Goal: Task Accomplishment & Management: Use online tool/utility

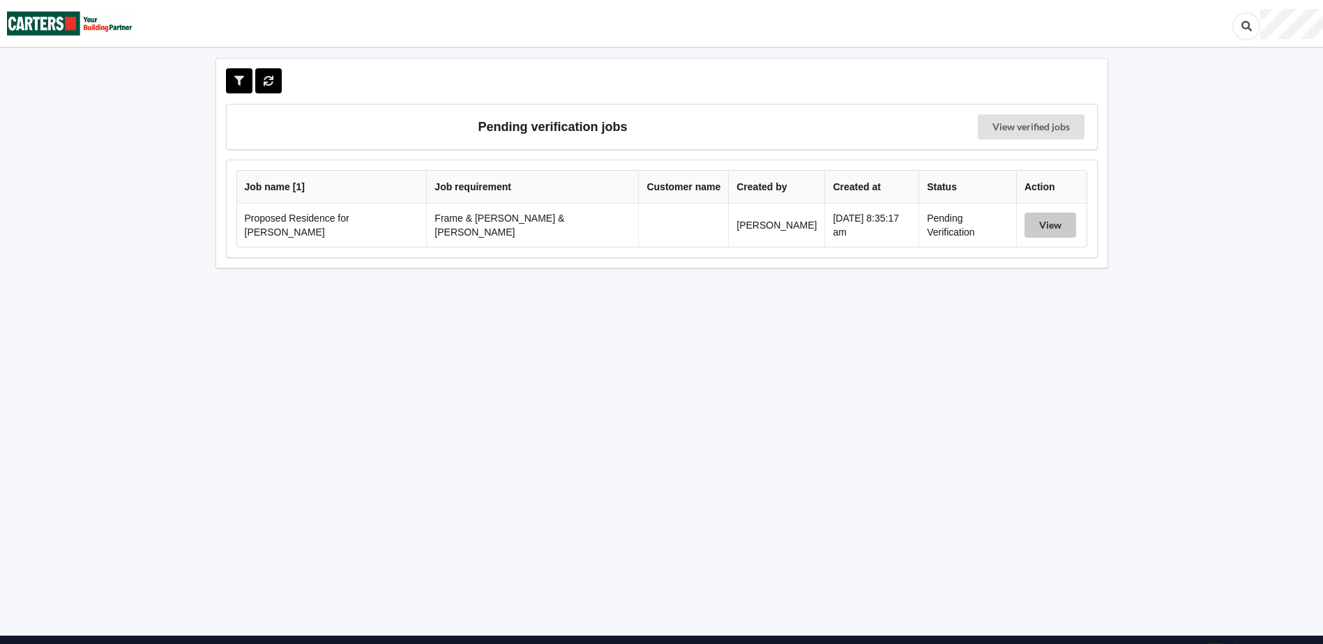
click at [1040, 225] on button "View" at bounding box center [1050, 225] width 52 height 25
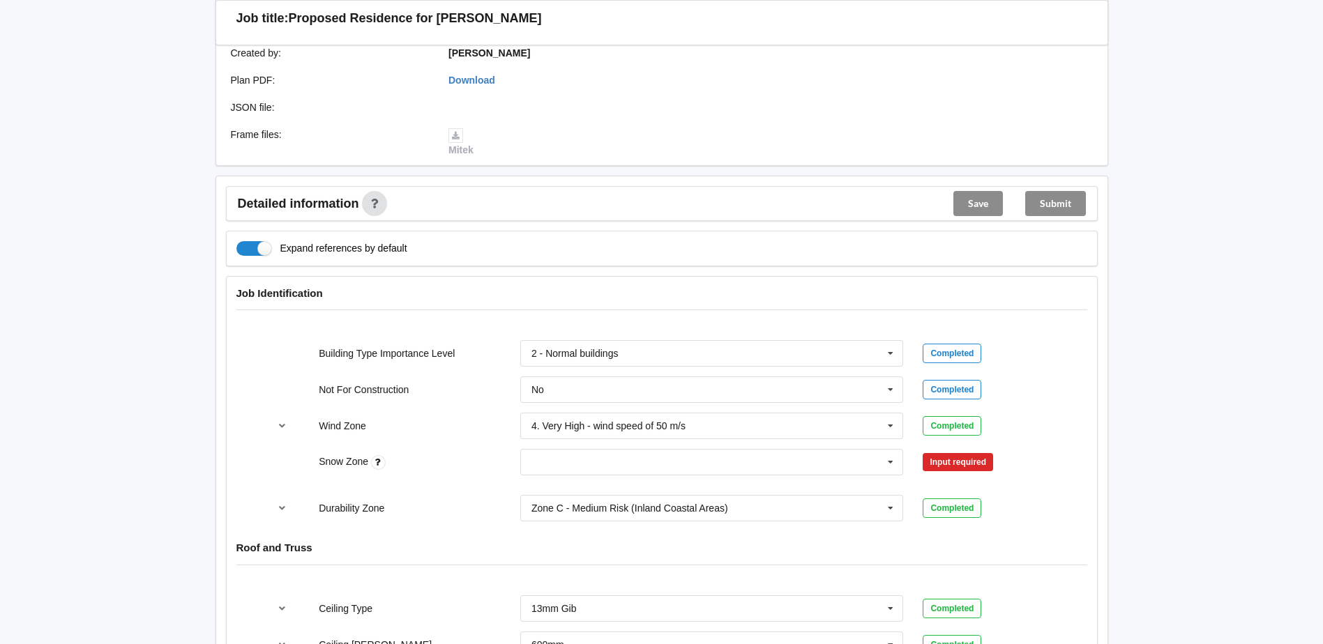
scroll to position [418, 0]
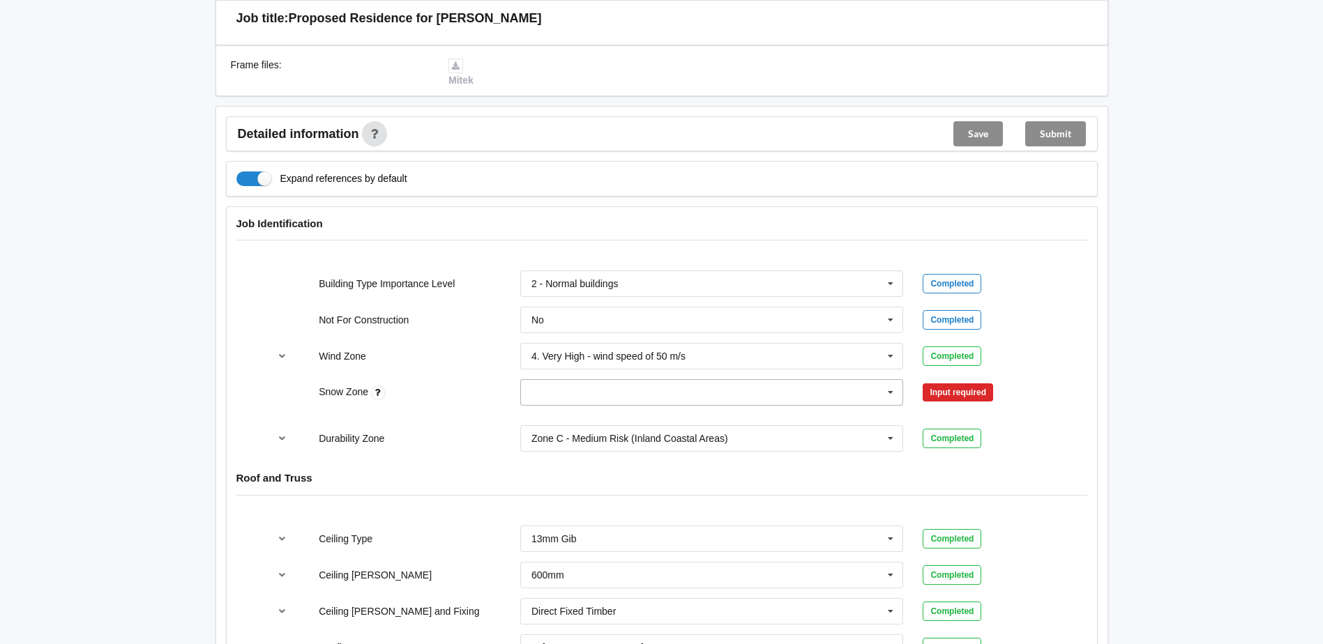
click at [888, 381] on icon at bounding box center [890, 393] width 21 height 26
click at [691, 405] on div "N0" at bounding box center [712, 418] width 382 height 26
click at [952, 381] on button "Confirm input" at bounding box center [964, 392] width 83 height 23
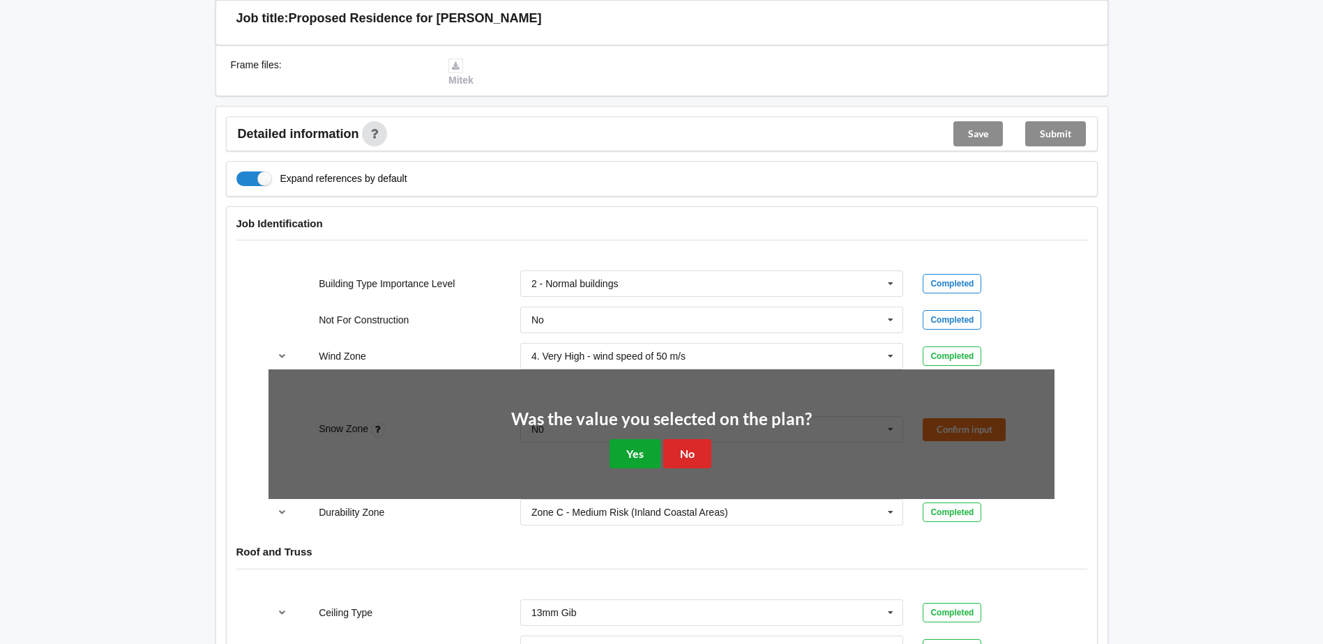
click at [644, 442] on button "Yes" at bounding box center [635, 453] width 51 height 29
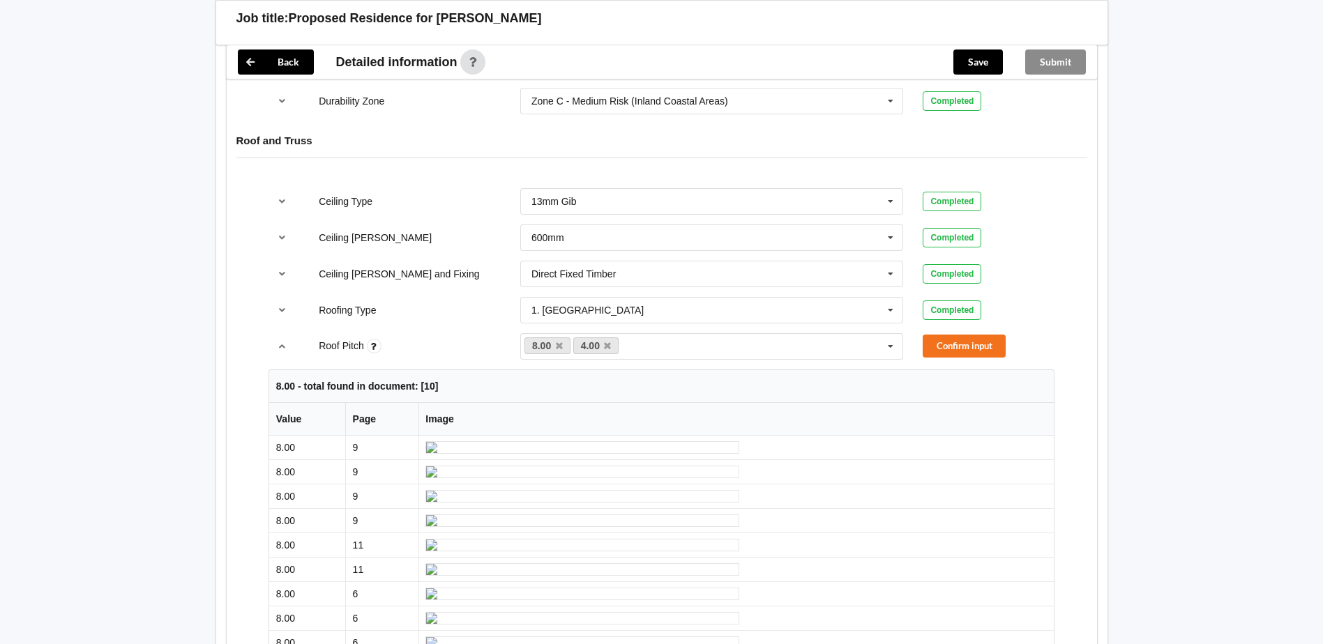
scroll to position [767, 0]
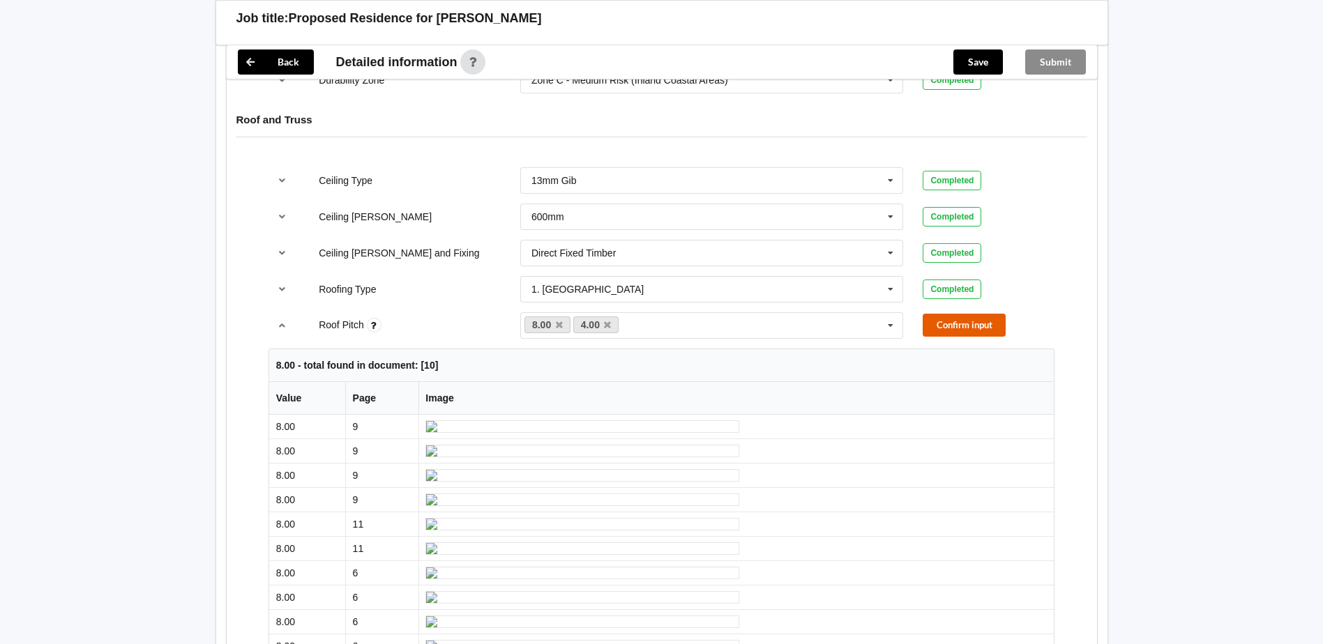
click at [988, 314] on button "Confirm input" at bounding box center [964, 325] width 83 height 23
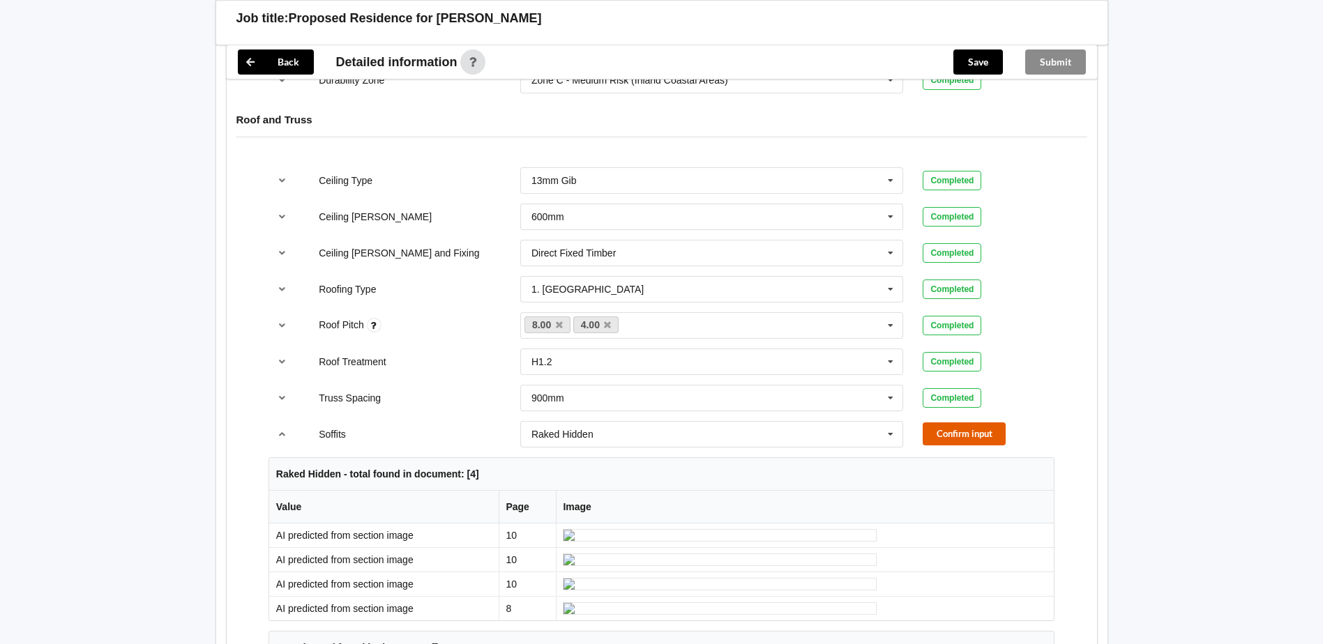
click at [951, 423] on button "Confirm input" at bounding box center [964, 434] width 83 height 23
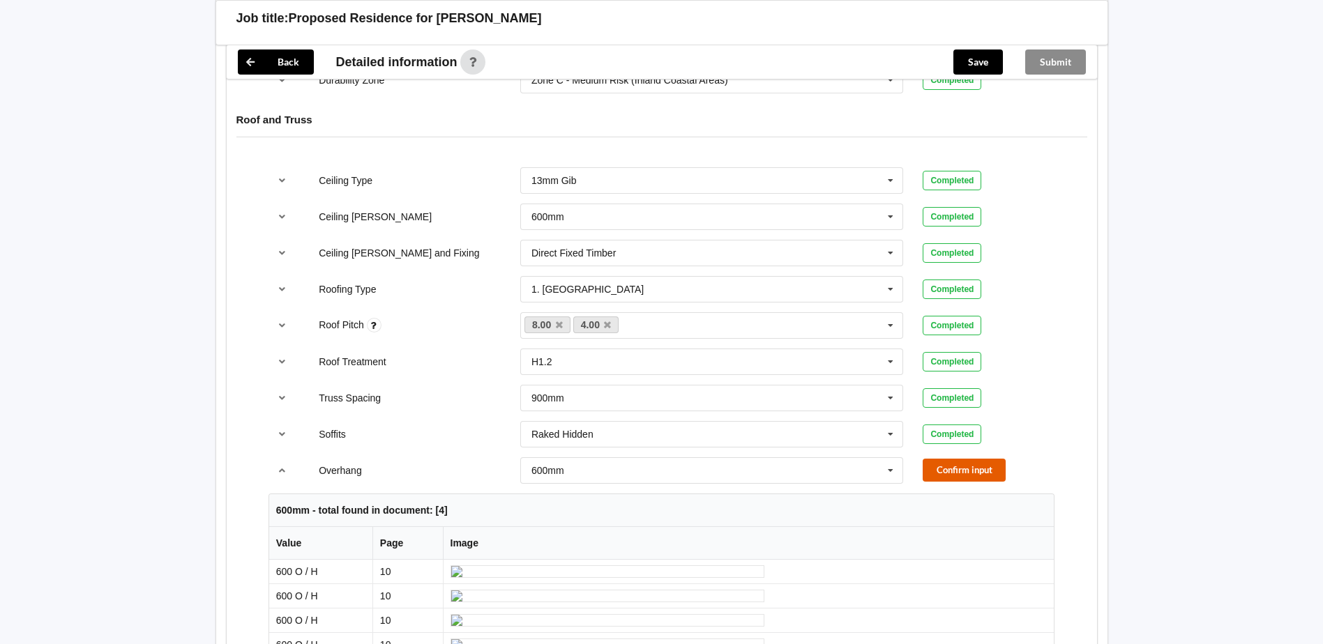
click at [961, 459] on button "Confirm input" at bounding box center [964, 470] width 83 height 23
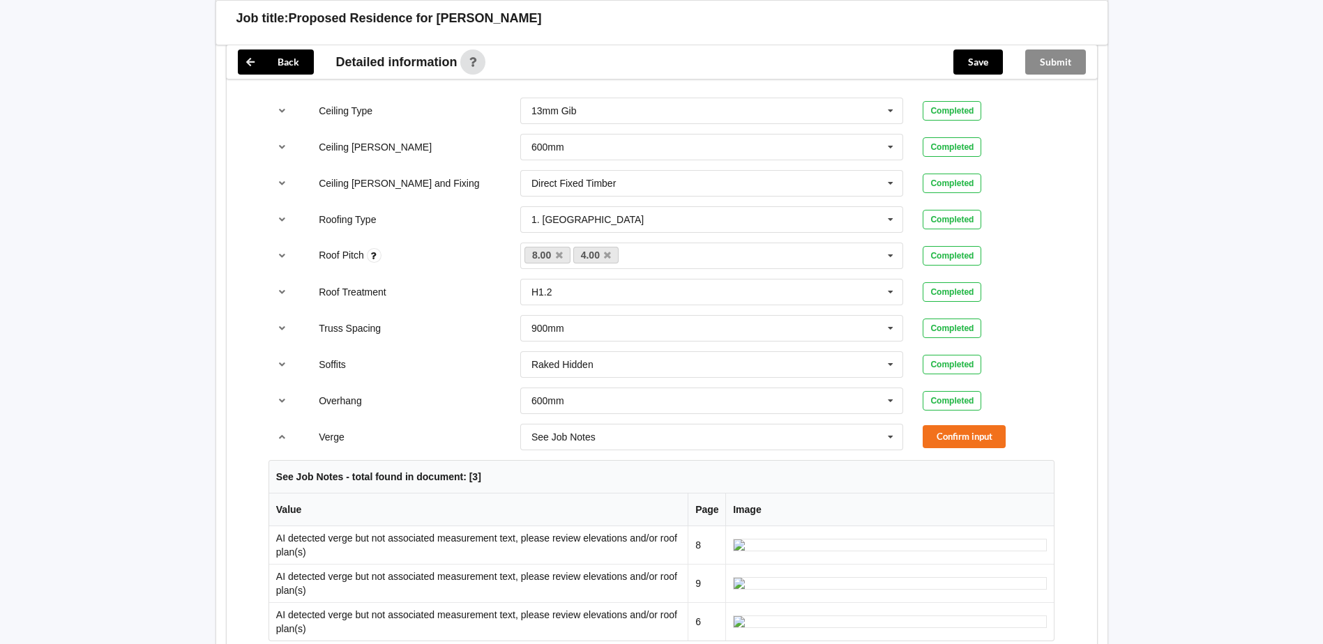
scroll to position [907, 0]
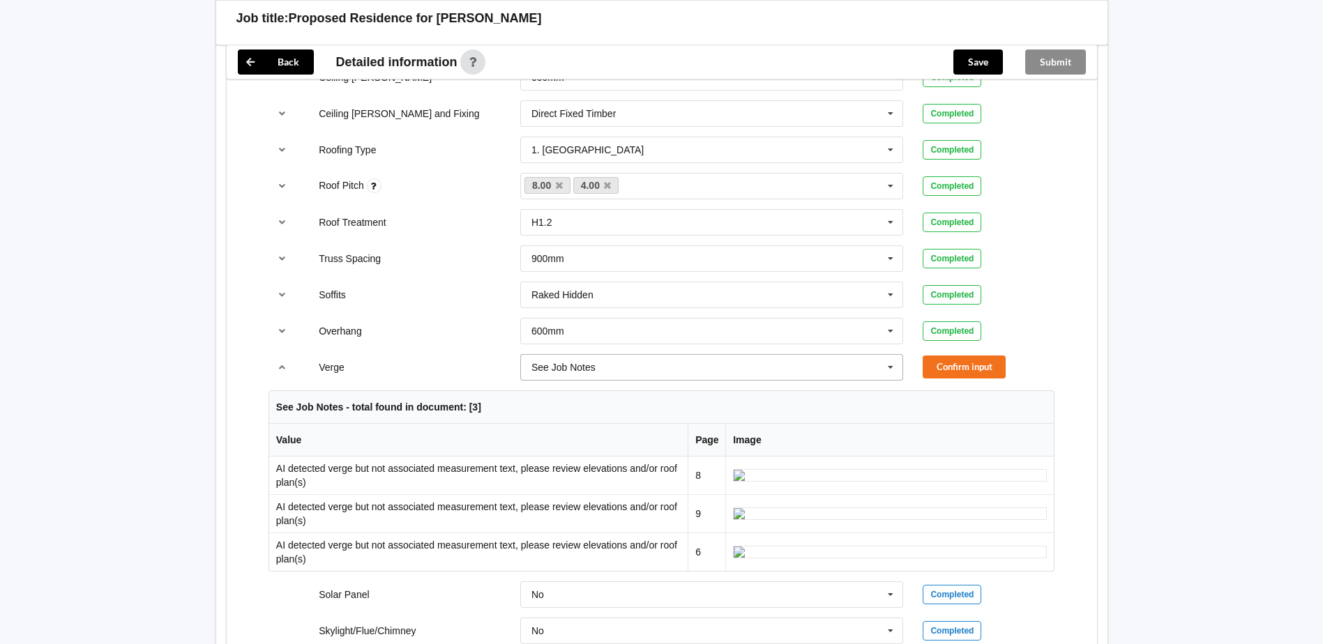
click at [889, 355] on icon at bounding box center [890, 368] width 21 height 26
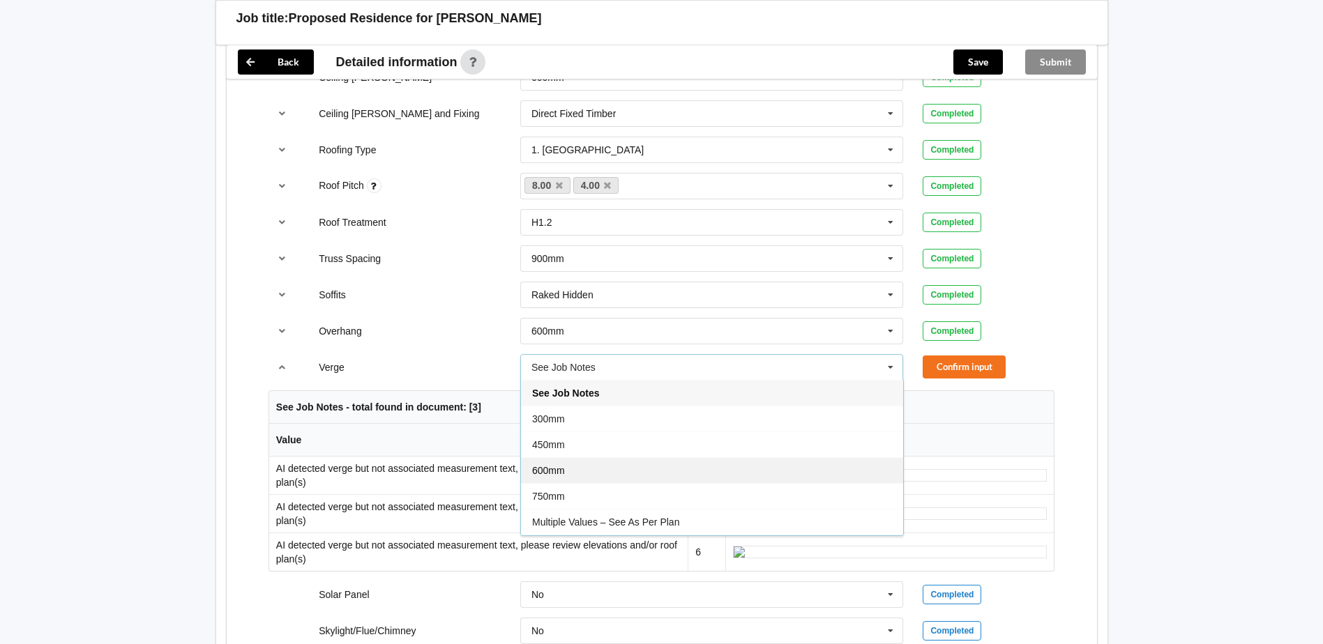
click at [685, 457] on div "600mm" at bounding box center [712, 470] width 382 height 26
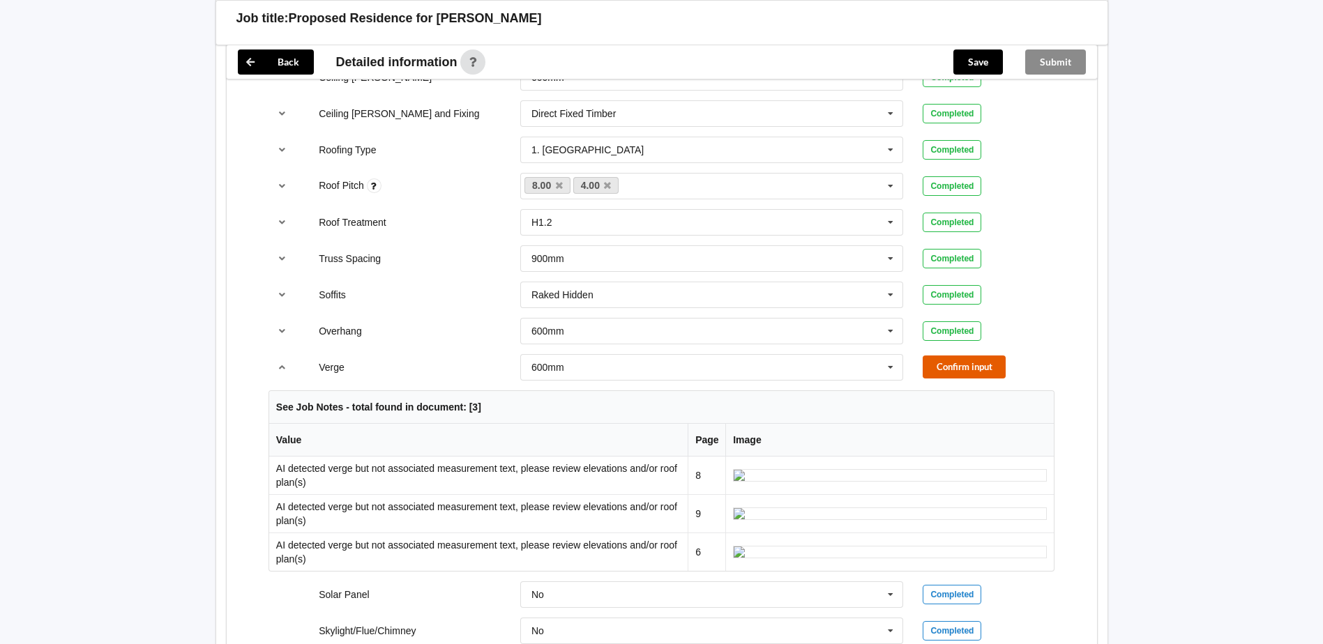
click at [970, 356] on button "Confirm input" at bounding box center [964, 367] width 83 height 23
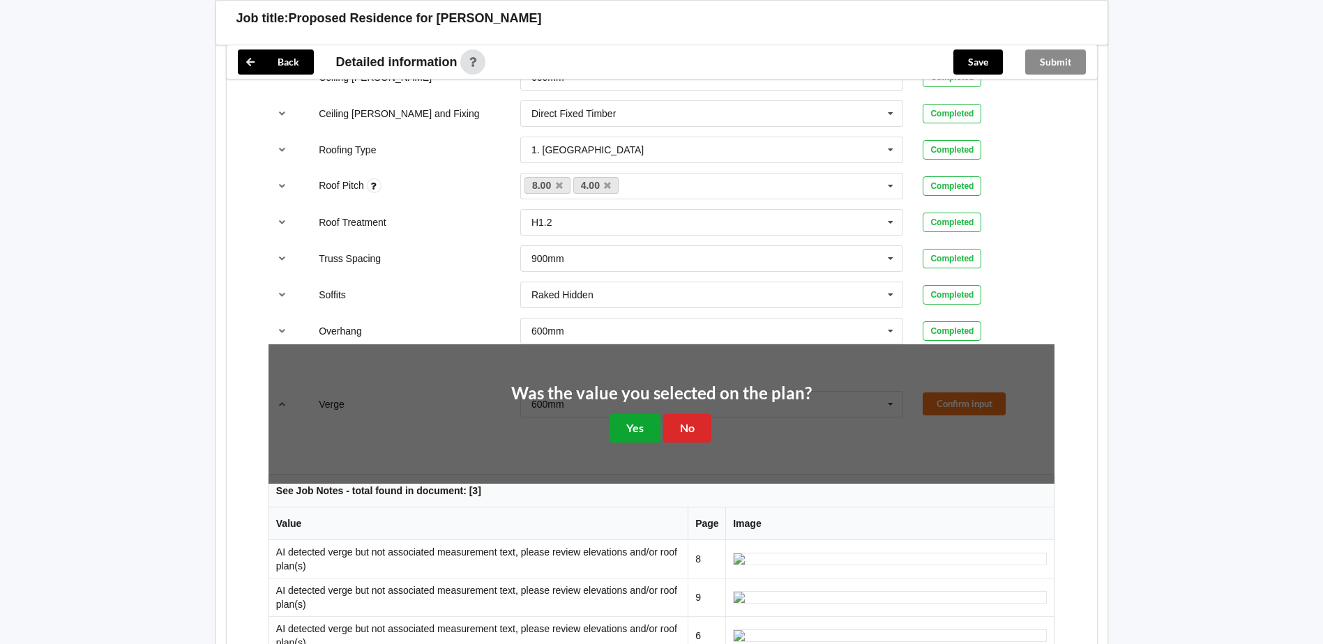
click at [646, 416] on button "Yes" at bounding box center [635, 428] width 51 height 29
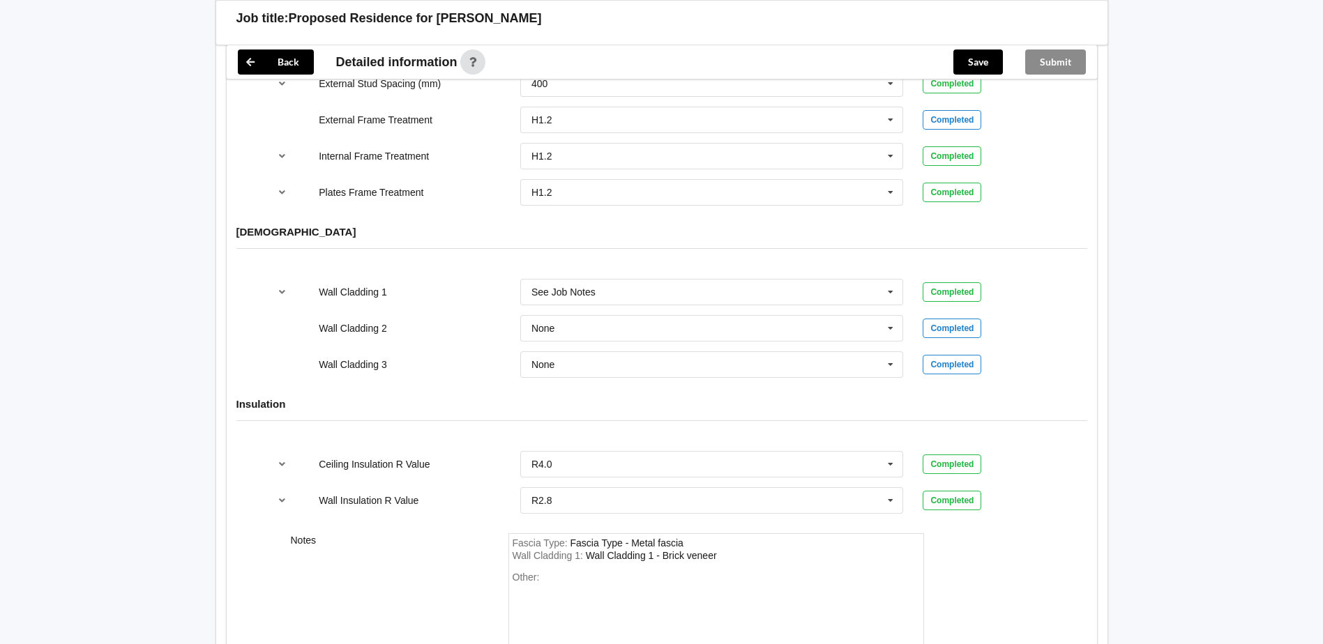
scroll to position [1604, 0]
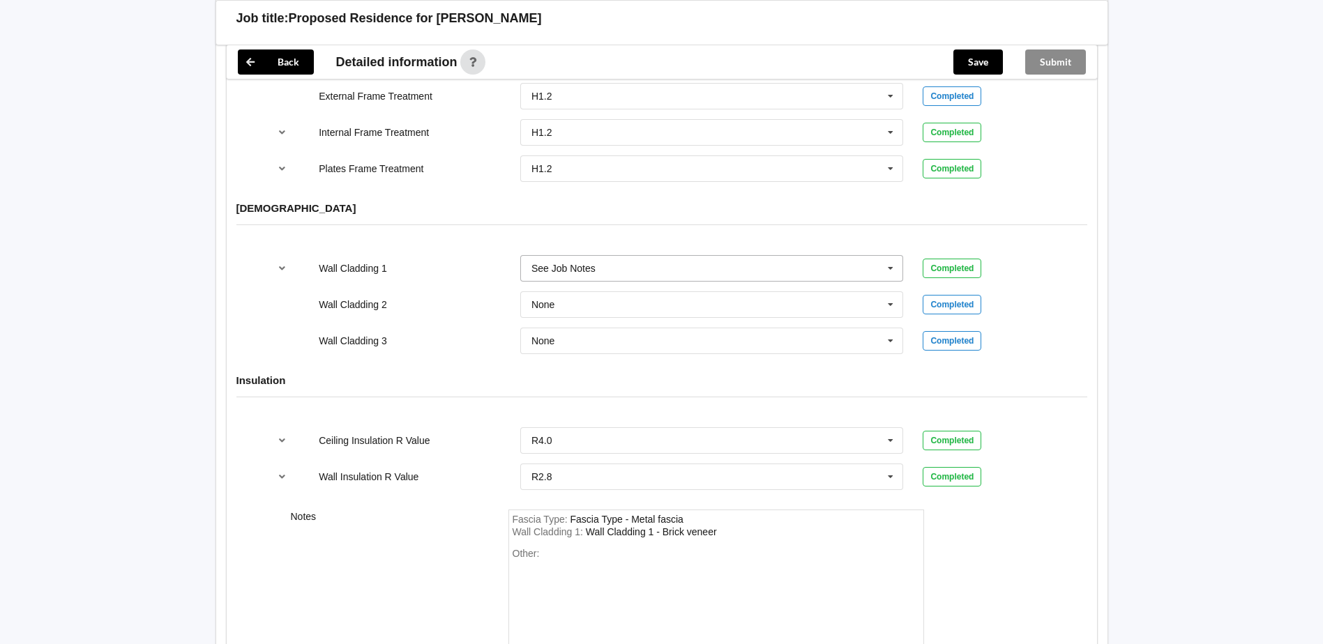
click at [891, 256] on icon at bounding box center [890, 269] width 21 height 26
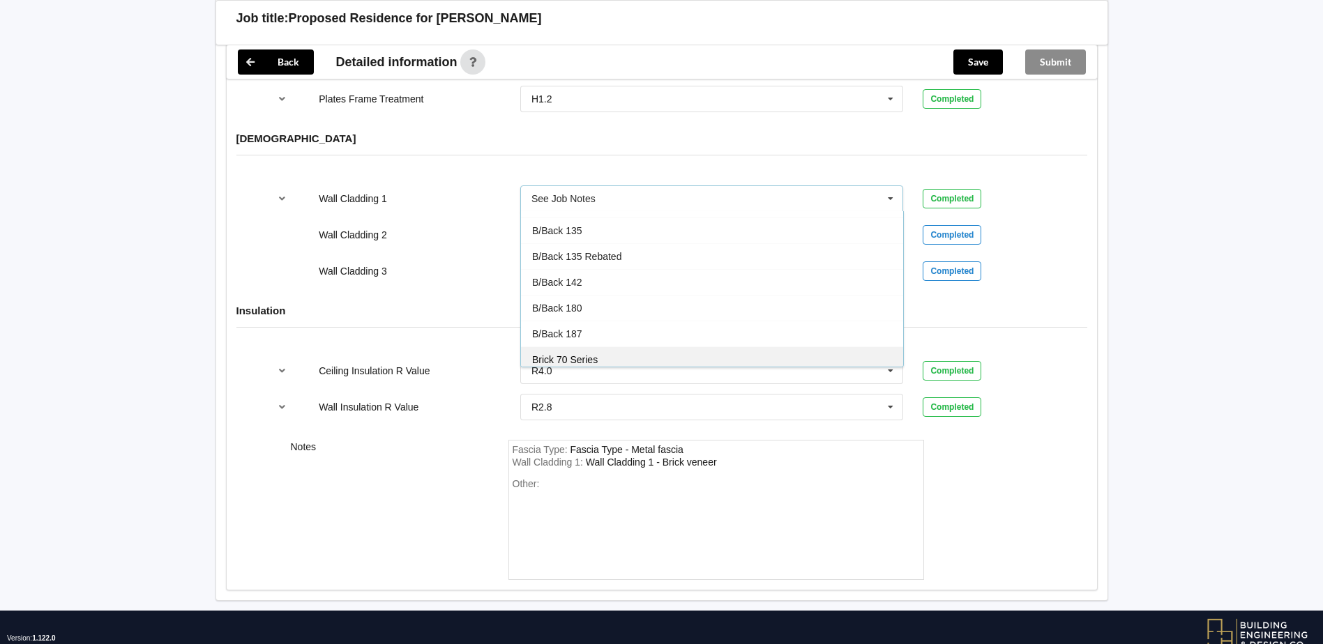
scroll to position [0, 0]
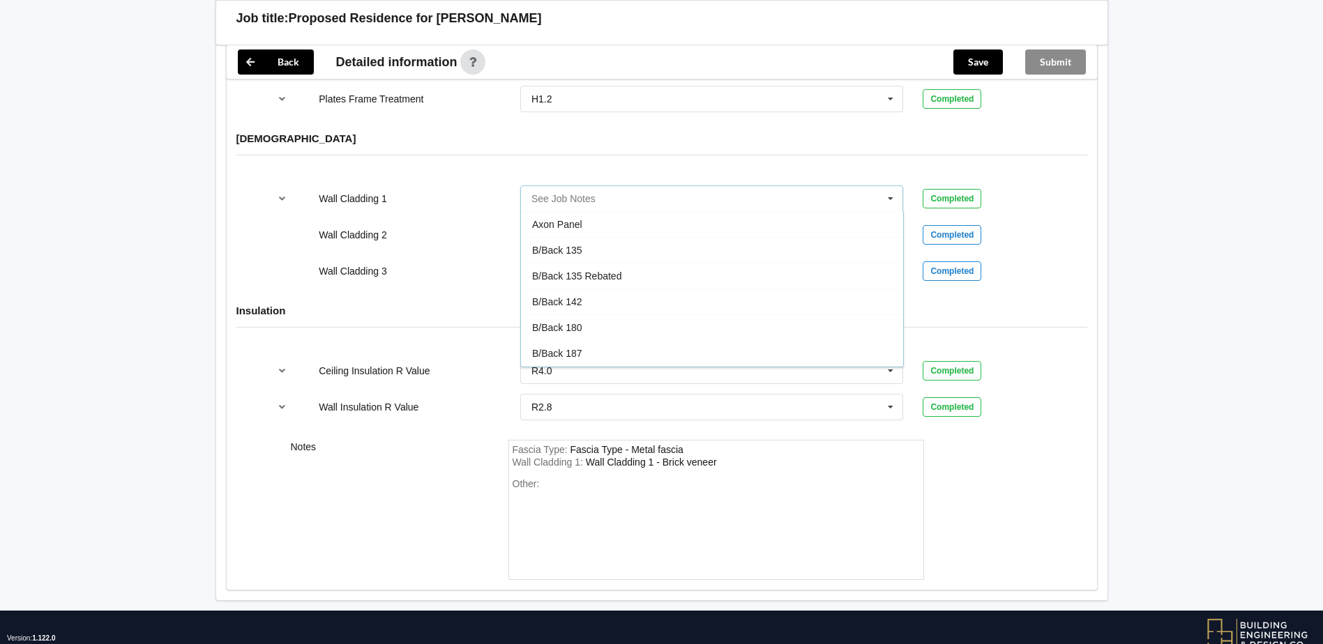
click at [768, 186] on input "text" at bounding box center [713, 198] width 382 height 25
click at [960, 189] on div "Completed" at bounding box center [952, 199] width 59 height 20
click at [740, 457] on div "Wall Cladding 1 : Wall Cladding 1 - Brick veneer" at bounding box center [716, 463] width 407 height 13
click at [895, 222] on icon at bounding box center [890, 235] width 21 height 26
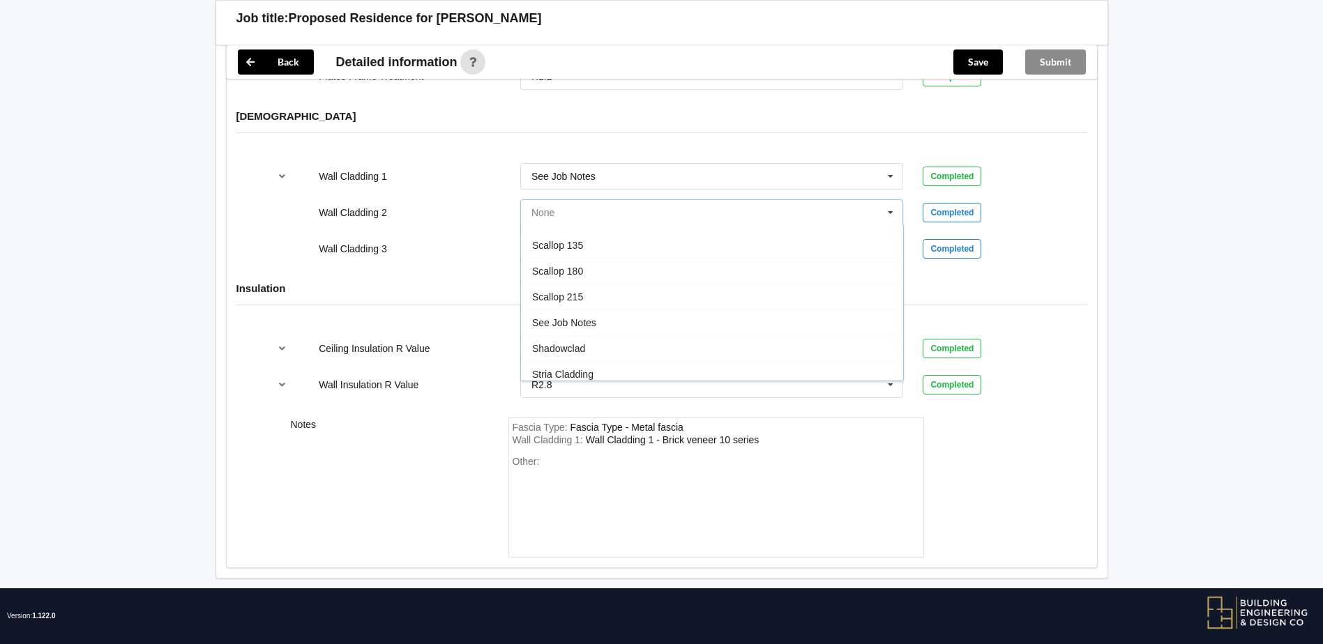
scroll to position [837, 0]
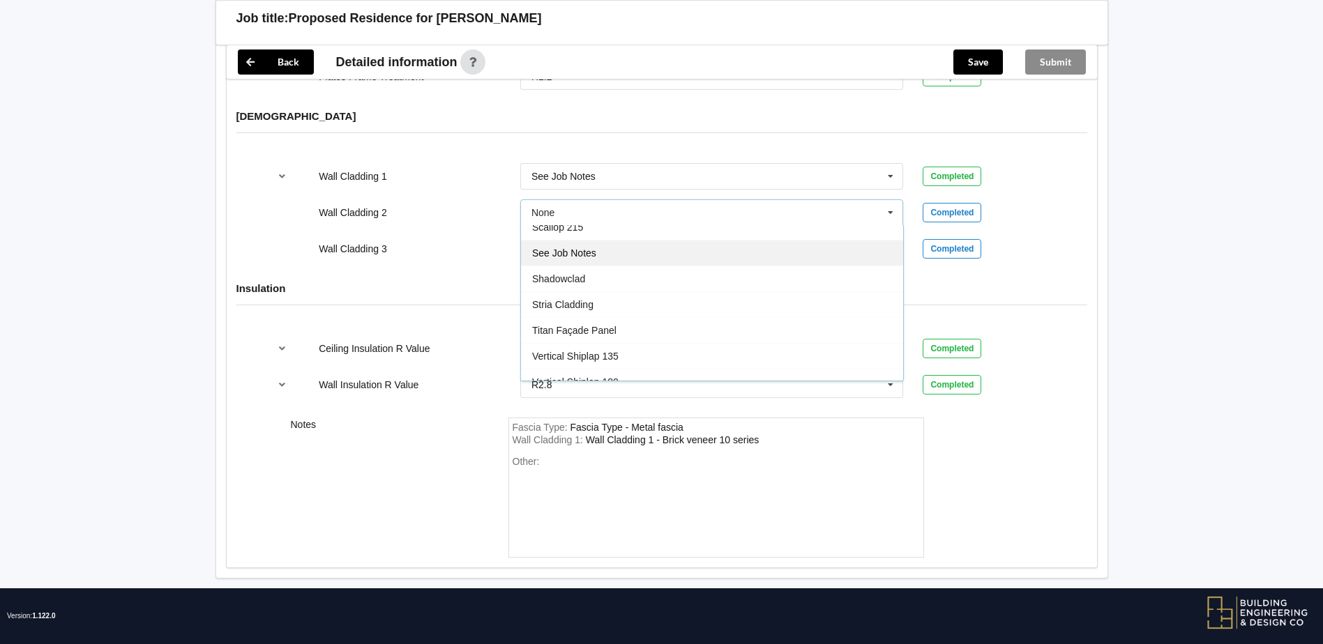
click at [741, 240] on div "See Job Notes" at bounding box center [712, 253] width 382 height 26
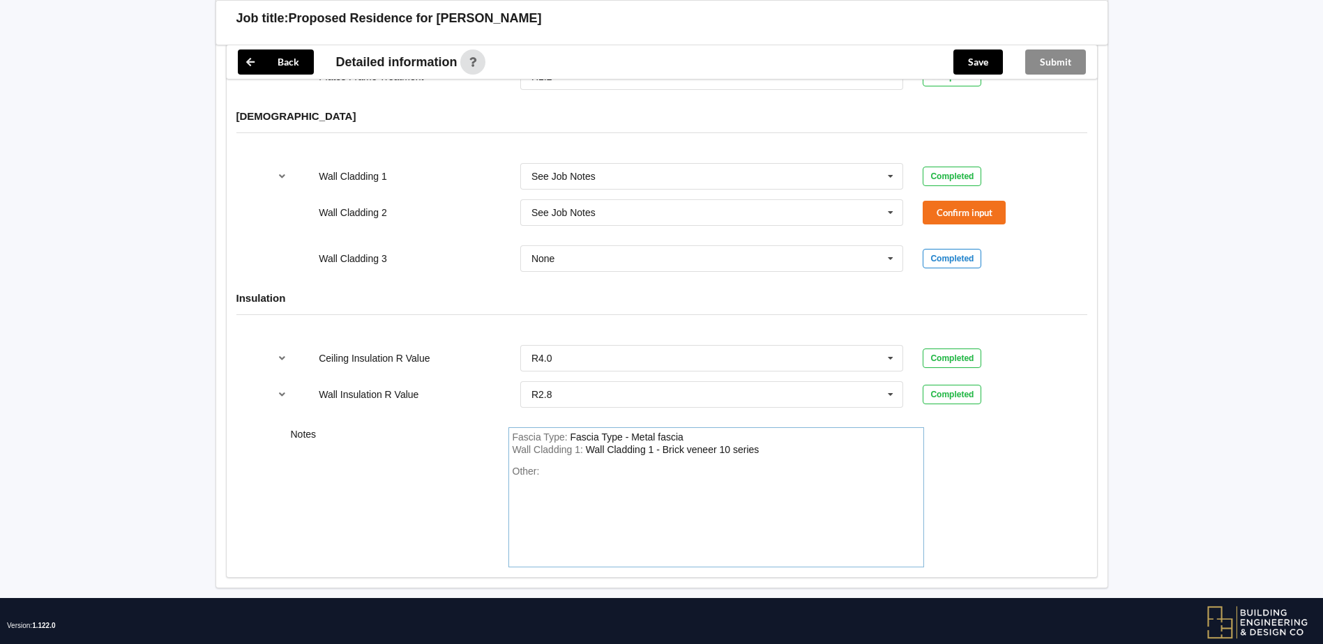
click at [773, 444] on div "Wall Cladding 1 : Wall Cladding 1 - Brick veneer 10 series" at bounding box center [716, 450] width 407 height 13
click at [892, 444] on div "Wall Cladding 1 : Wall Cladding 1 - Brick veneer 10 series, cladding 2 linea ob…" at bounding box center [716, 450] width 407 height 13
click at [884, 444] on div "Wall Cladding 1 : Wall Cladding 1 - Brick veneer 10 series, cladding 2 linea ob…" at bounding box center [716, 450] width 407 height 13
click at [877, 444] on div "Wall Cladding 1 : Wall Cladding 1 - Brick veneer 10 series, cladding 2 linea ob…" at bounding box center [716, 450] width 407 height 13
click at [868, 444] on div "Wall Cladding 1 : Wall Cladding 1 - Brick veneer 10 series, cladding 2 linea ob…" at bounding box center [716, 450] width 407 height 13
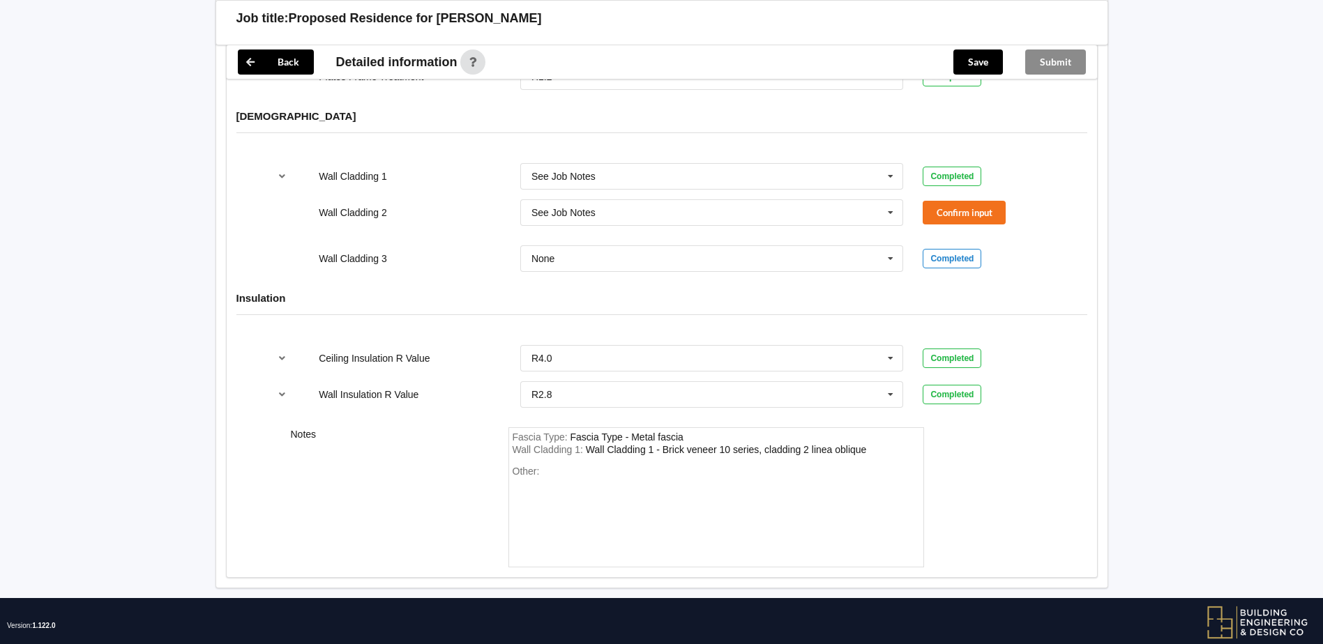
click at [871, 444] on div "Wall Cladding 1 : Wall Cladding 1 - Brick veneer 10 series, cladding 2 linea ob…" at bounding box center [716, 450] width 407 height 13
click at [863, 444] on div "Wall Cladding 1 - Brick veneer 10 series, cladding 2 linea oblique" at bounding box center [726, 449] width 281 height 11
click at [868, 444] on div "Wall Cladding 1 : Wall Cladding 1 - Brick veneer 10 series, cladding 2 linea ob…" at bounding box center [716, 450] width 407 height 13
click at [961, 201] on button "Confirm input" at bounding box center [964, 212] width 83 height 23
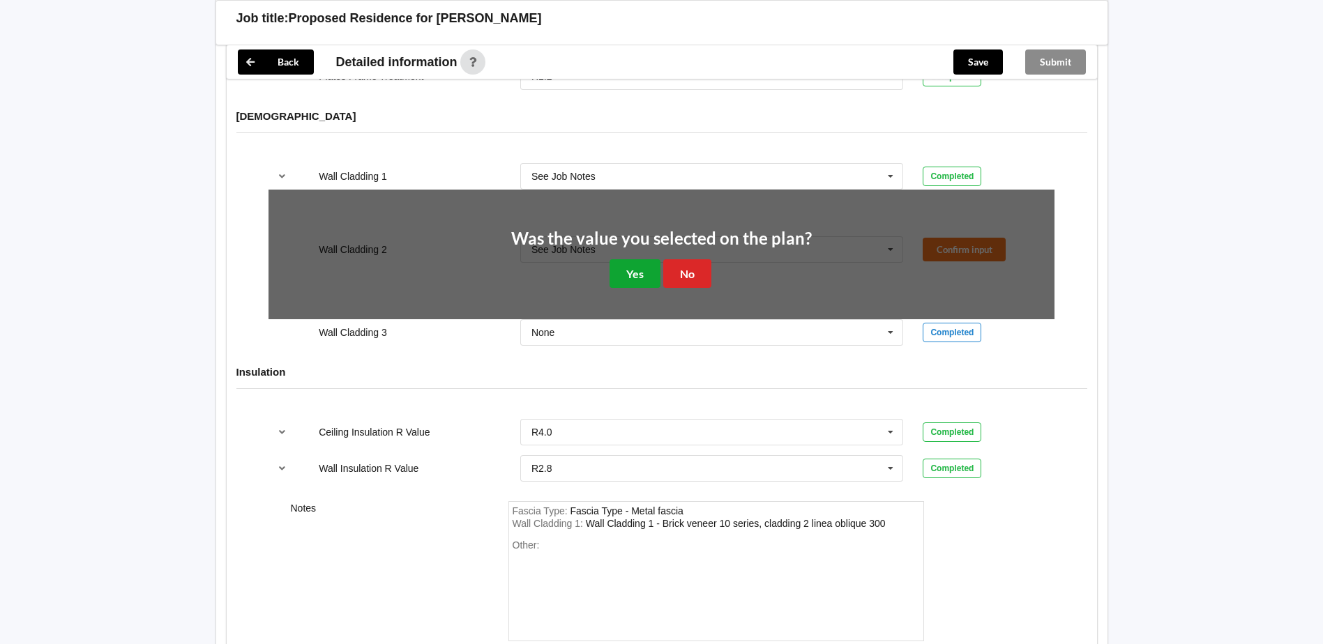
click at [637, 262] on button "Yes" at bounding box center [635, 273] width 51 height 29
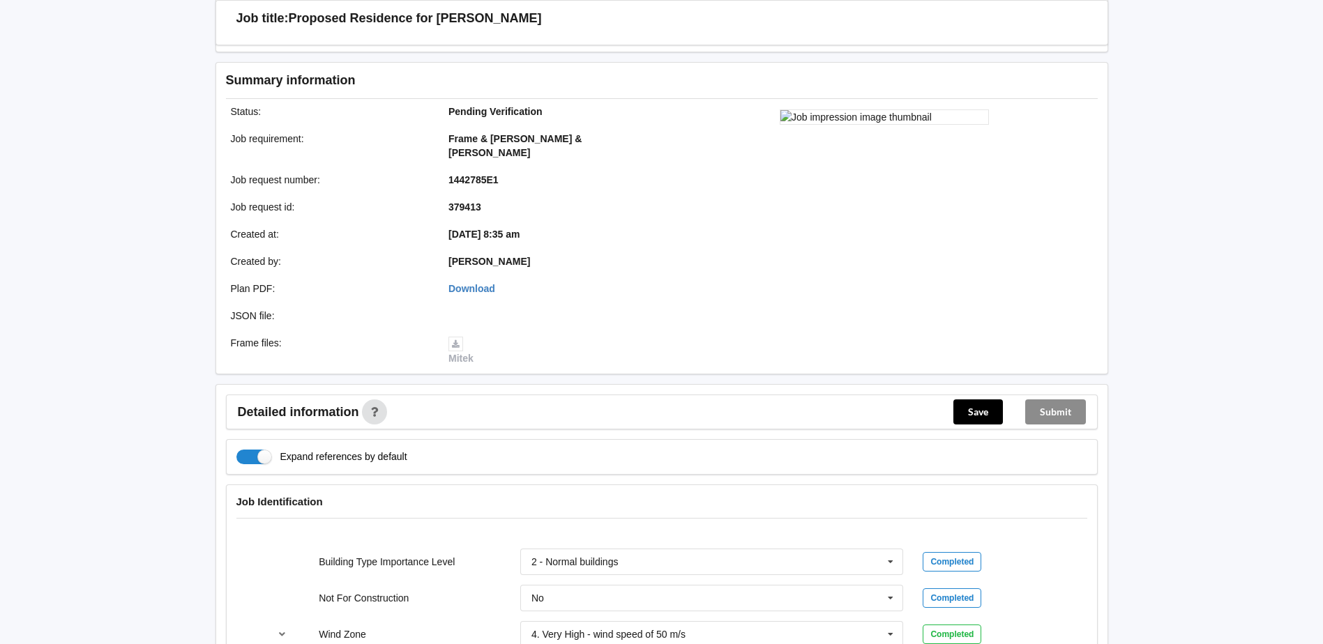
scroll to position [209, 0]
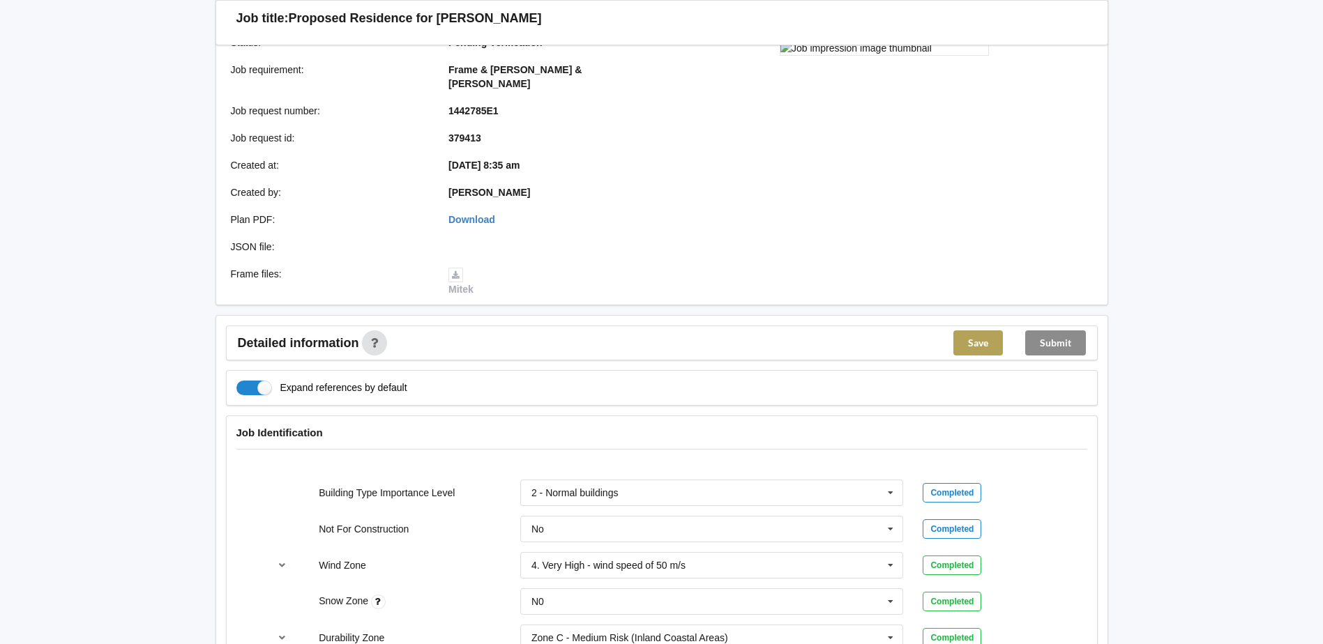
click at [975, 331] on button "Save" at bounding box center [978, 343] width 50 height 25
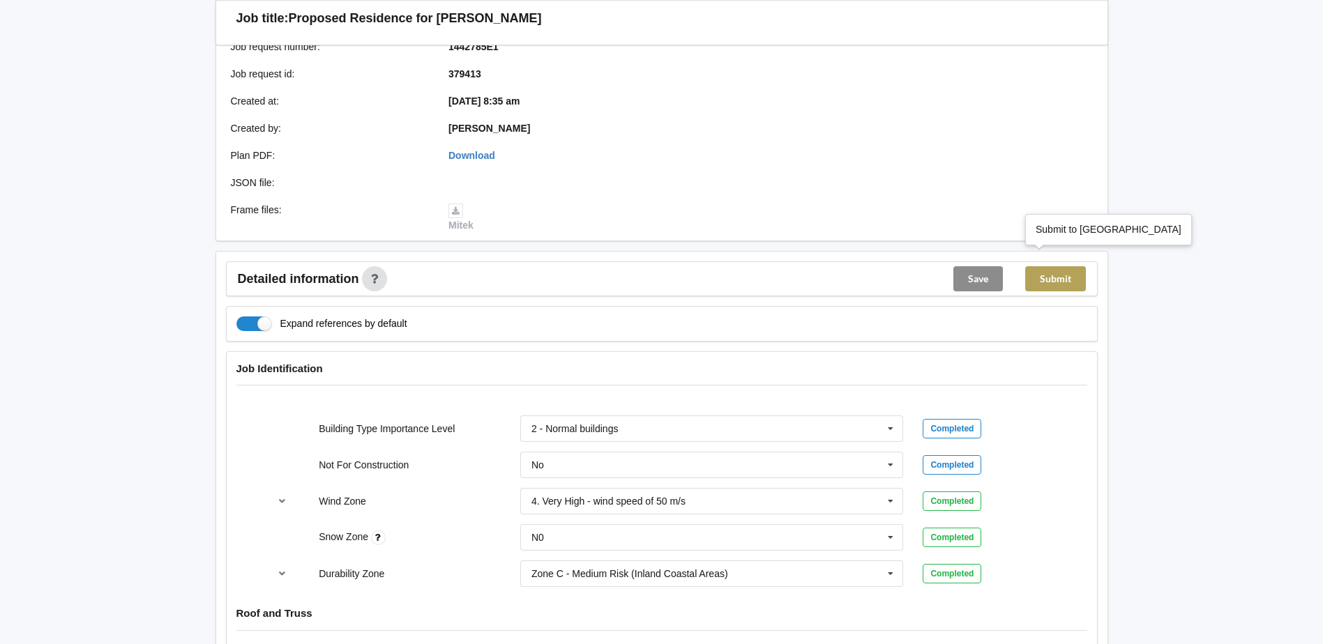
click at [1059, 266] on button "Submit" at bounding box center [1055, 278] width 61 height 25
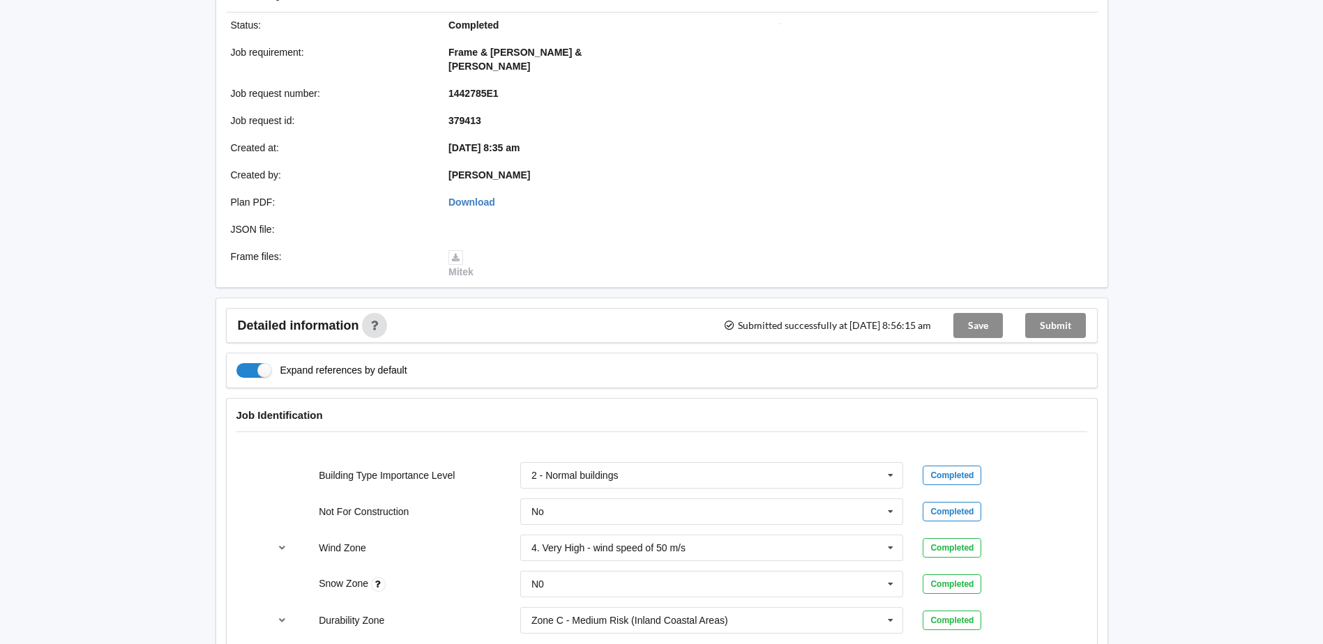
scroll to position [0, 0]
